Goal: Transaction & Acquisition: Subscribe to service/newsletter

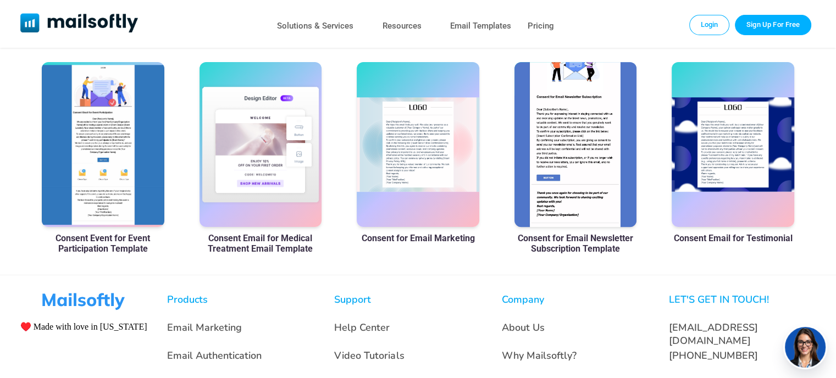
scroll to position [675, 0]
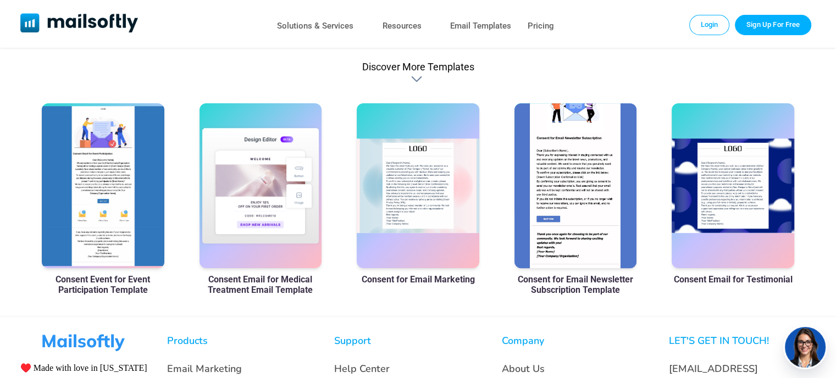
drag, startPoint x: 277, startPoint y: 137, endPoint x: 251, endPoint y: 279, distance: 144.8
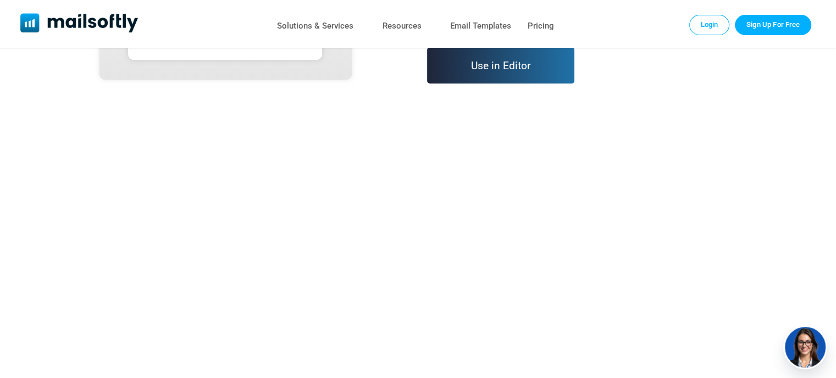
scroll to position [242, 0]
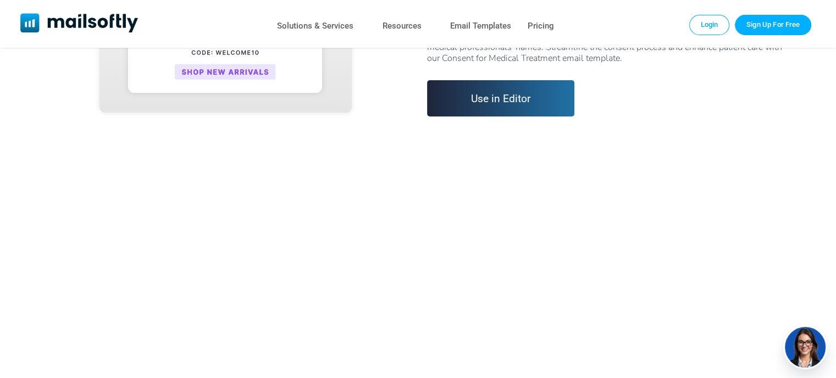
click at [87, 248] on link "Sign up" at bounding box center [418, 300] width 753 height 338
